Goal: Information Seeking & Learning: Learn about a topic

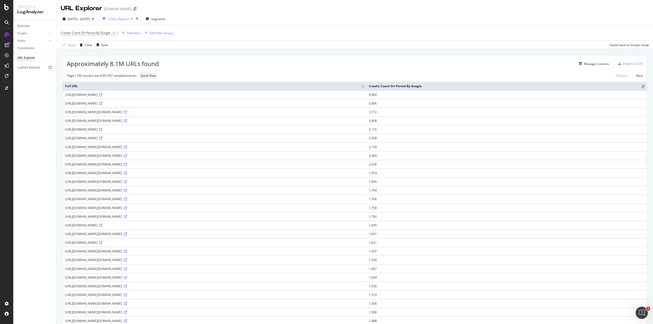
scroll to position [224, 0]
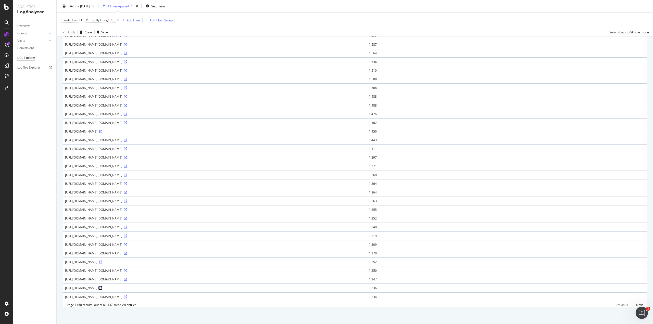
click at [102, 287] on icon at bounding box center [100, 288] width 3 height 3
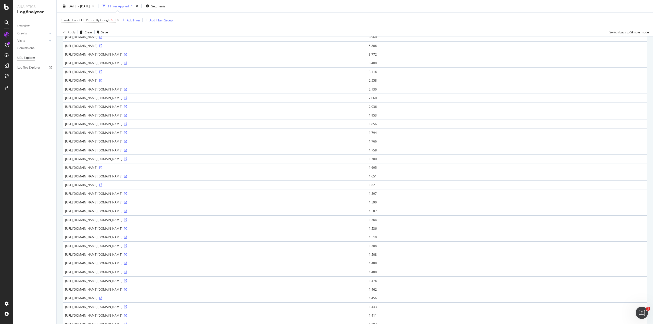
scroll to position [37, 0]
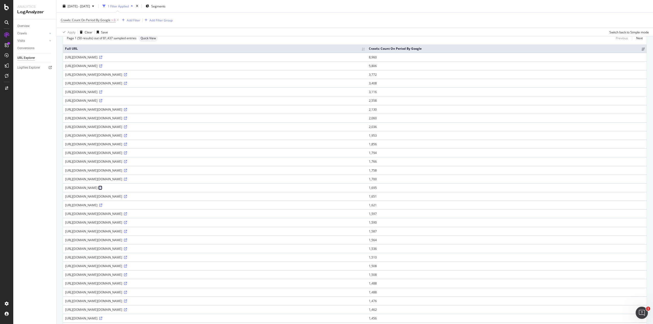
click at [102, 186] on icon at bounding box center [100, 187] width 3 height 3
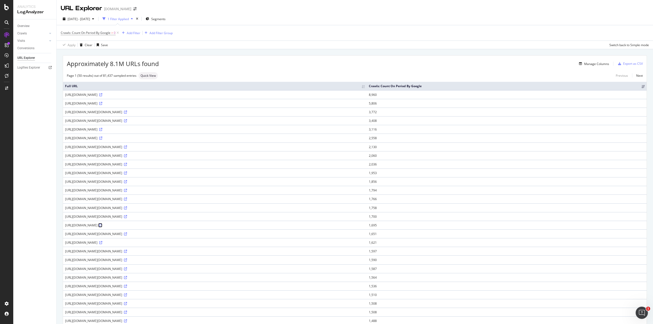
scroll to position [0, 0]
click at [127, 120] on icon at bounding box center [125, 120] width 3 height 3
click at [209, 52] on div "Approximately 8.1M URLs found Manage Columns Export as CSV Page 1 (50 results) …" at bounding box center [355, 299] width 596 height 500
click at [129, 19] on div "1 Filter Applied" at bounding box center [118, 19] width 21 height 4
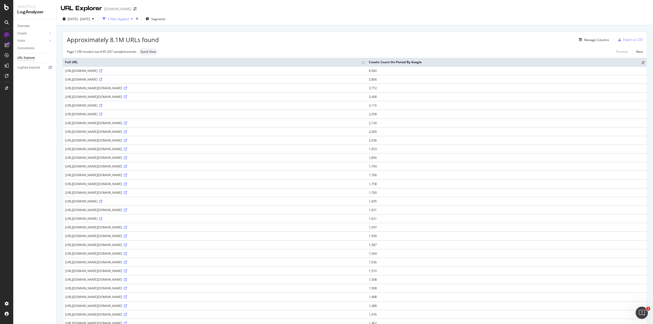
click at [129, 19] on div "1 Filter Applied" at bounding box center [118, 19] width 21 height 4
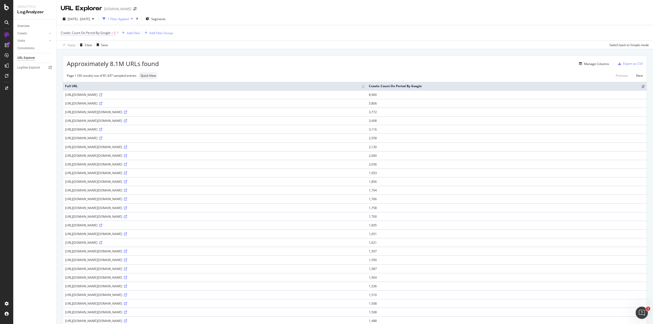
click at [106, 33] on span "Crawls: Count On Period By Google" at bounding box center [86, 33] width 50 height 4
click at [227, 34] on div "Crawls: Count On Period By Google > 0 Add Filter Add Filter Group" at bounding box center [355, 32] width 588 height 15
click at [600, 64] on div "Manage Columns" at bounding box center [596, 64] width 25 height 4
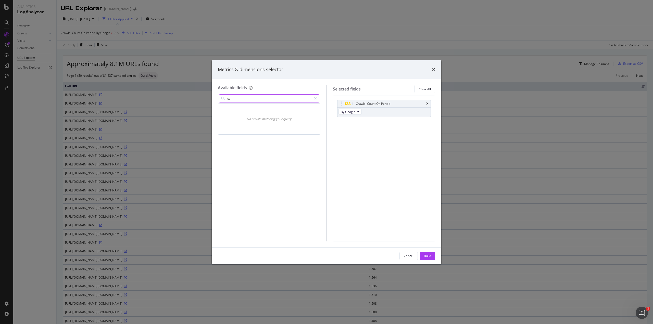
type input "c"
click at [225, 121] on span "URLs (Logs)" at bounding box center [233, 119] width 17 height 4
click at [225, 143] on div "modal" at bounding box center [226, 142] width 3 height 5
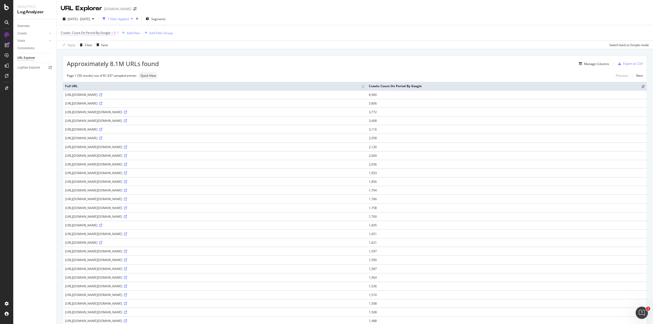
click at [90, 32] on span "Crawls: Count On Period By Google" at bounding box center [86, 33] width 50 height 4
click at [90, 32] on div "Crawls: Count On Period" at bounding box center [85, 32] width 37 height 4
click at [162, 44] on div "Apply Clear Save Switch back to Simple mode" at bounding box center [355, 45] width 596 height 8
